Goal: Transaction & Acquisition: Purchase product/service

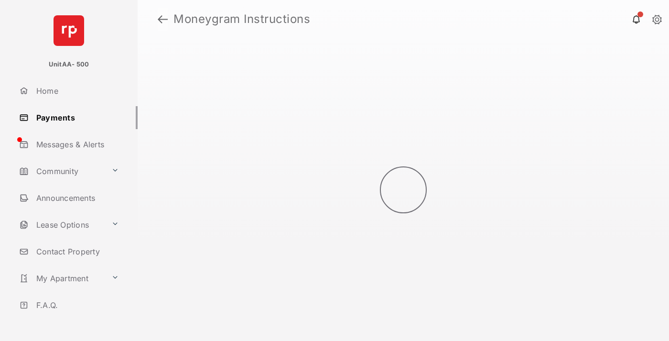
click at [162, 19] on link at bounding box center [163, 19] width 10 height 23
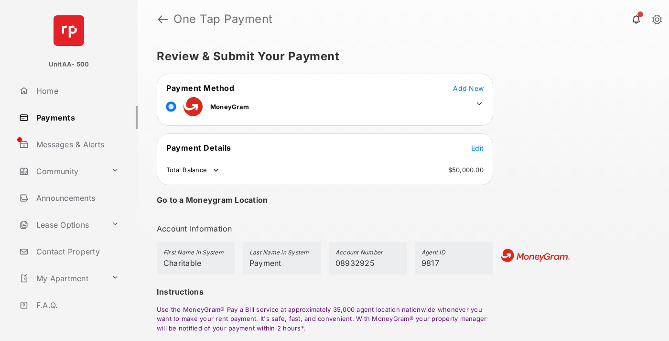
click at [477, 148] on span "Edit" at bounding box center [477, 148] width 12 height 8
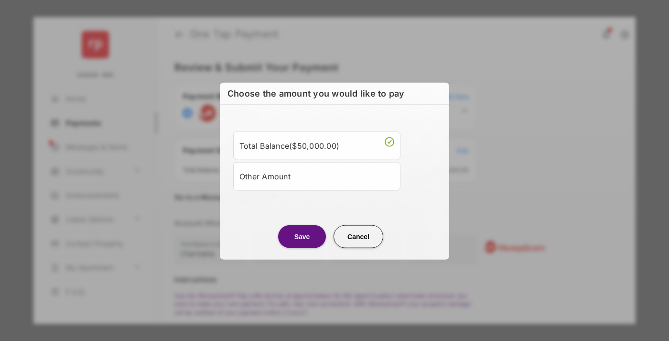
click at [317, 175] on div "Other Amount" at bounding box center [316, 176] width 155 height 16
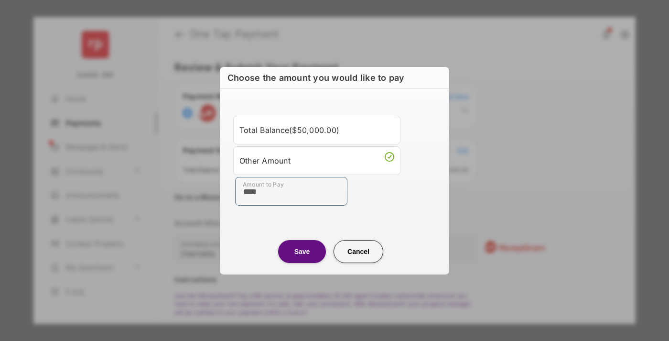
type input "****"
click at [302, 251] on button "Save" at bounding box center [302, 251] width 48 height 23
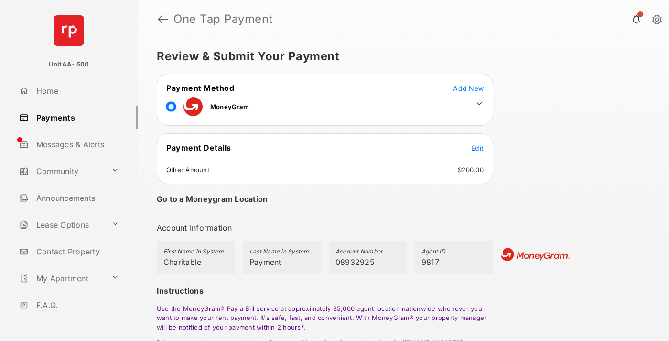
click at [479, 104] on icon at bounding box center [479, 103] width 9 height 9
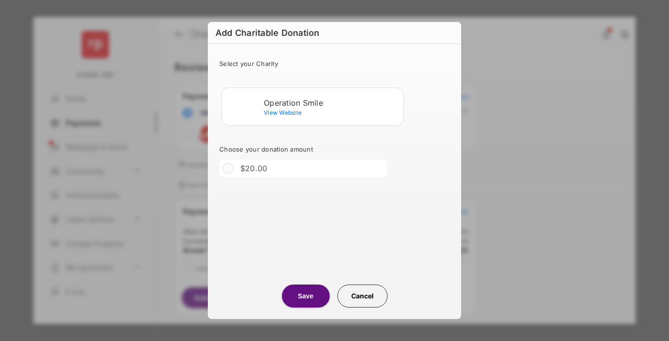
click at [332, 102] on div "Operation Smile" at bounding box center [332, 102] width 136 height 9
click at [305, 296] on button "Save" at bounding box center [306, 295] width 48 height 23
